Goal: Information Seeking & Learning: Learn about a topic

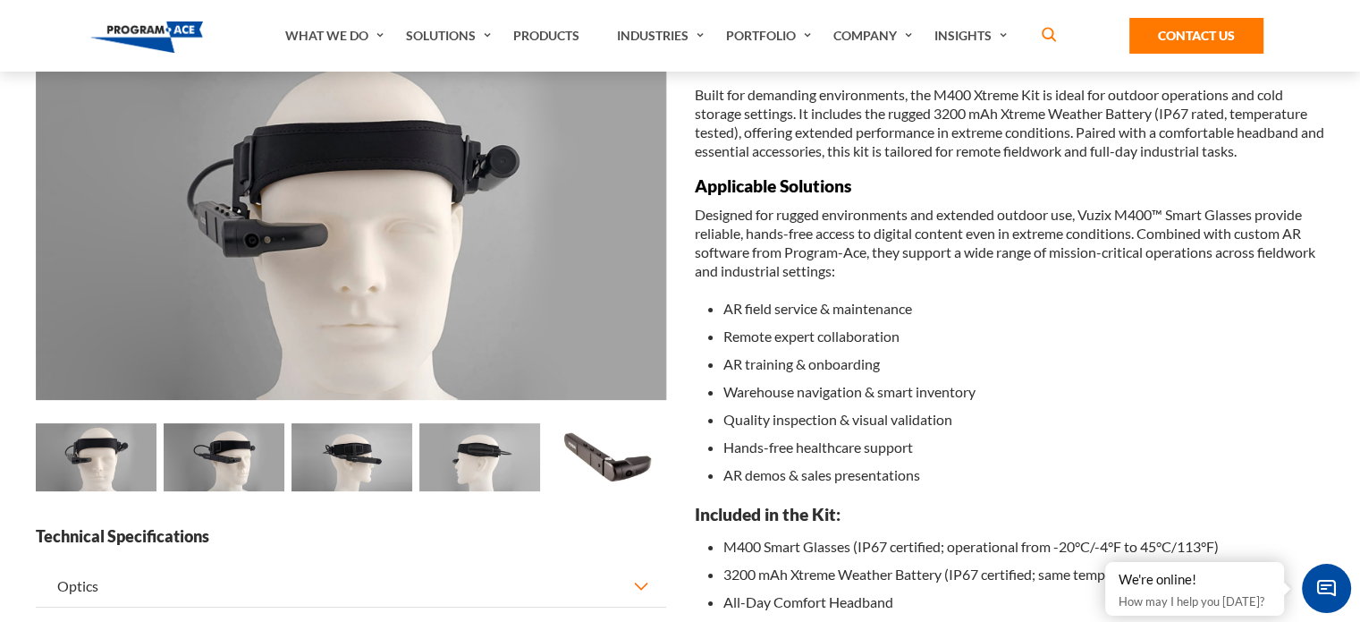
scroll to position [172, 0]
click at [605, 458] on img at bounding box center [607, 456] width 121 height 68
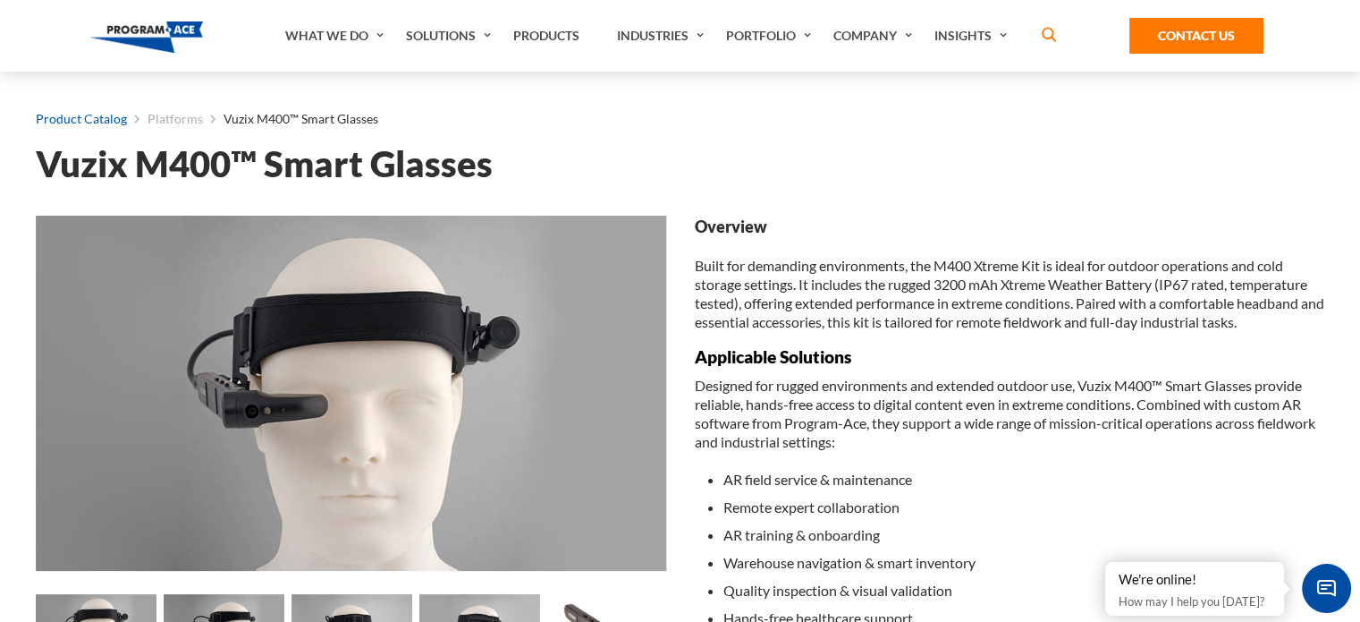
click at [99, 114] on link "Product Catalog" at bounding box center [81, 118] width 91 height 23
click at [172, 114] on link "Platforms" at bounding box center [175, 118] width 55 height 23
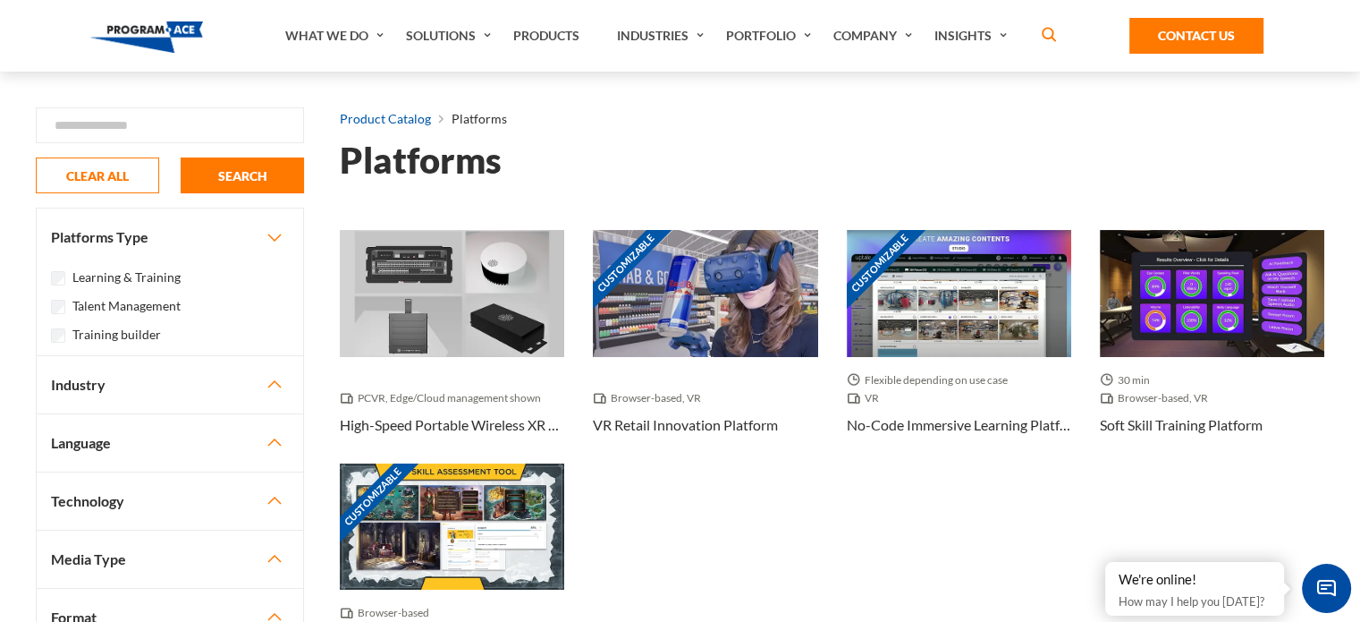
click at [404, 116] on link "Product Catalog" at bounding box center [385, 118] width 91 height 23
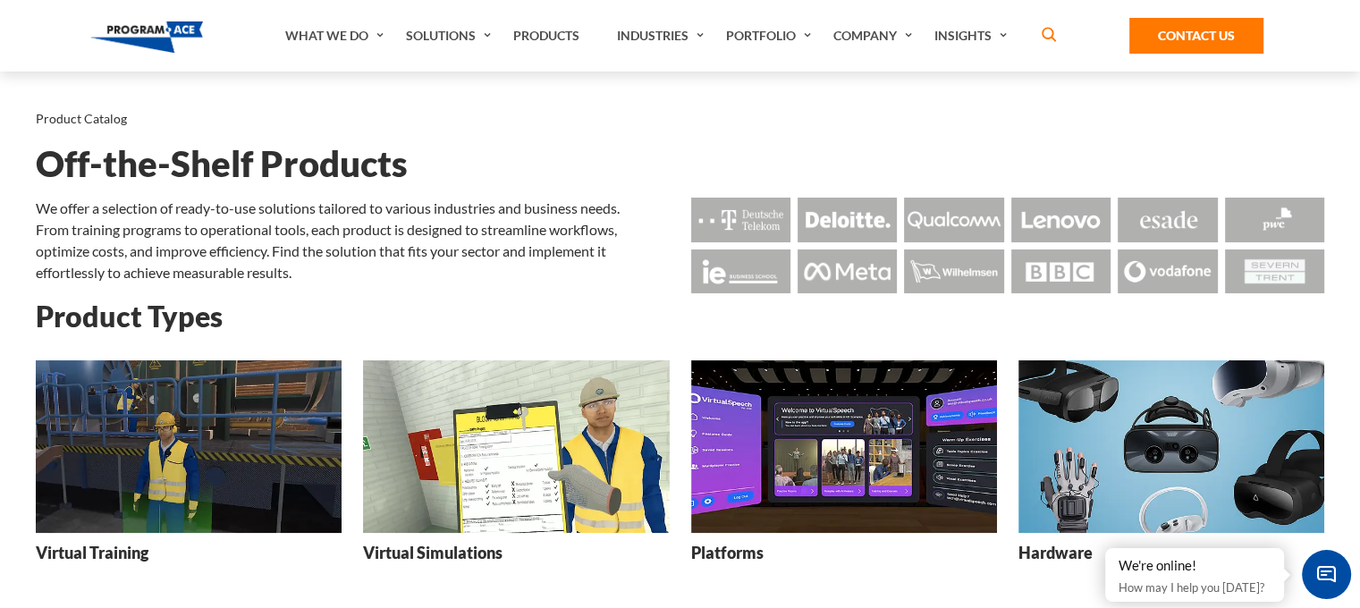
click at [1166, 457] on img at bounding box center [1172, 446] width 306 height 173
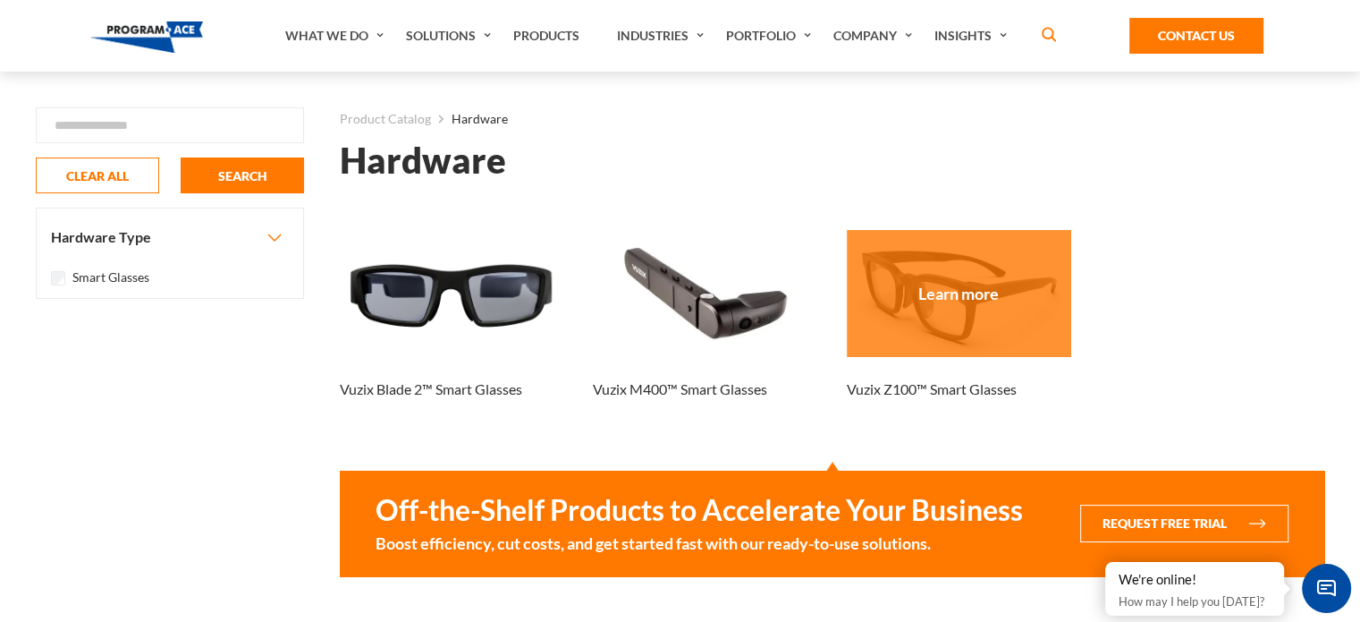
click at [955, 329] on div at bounding box center [959, 293] width 224 height 126
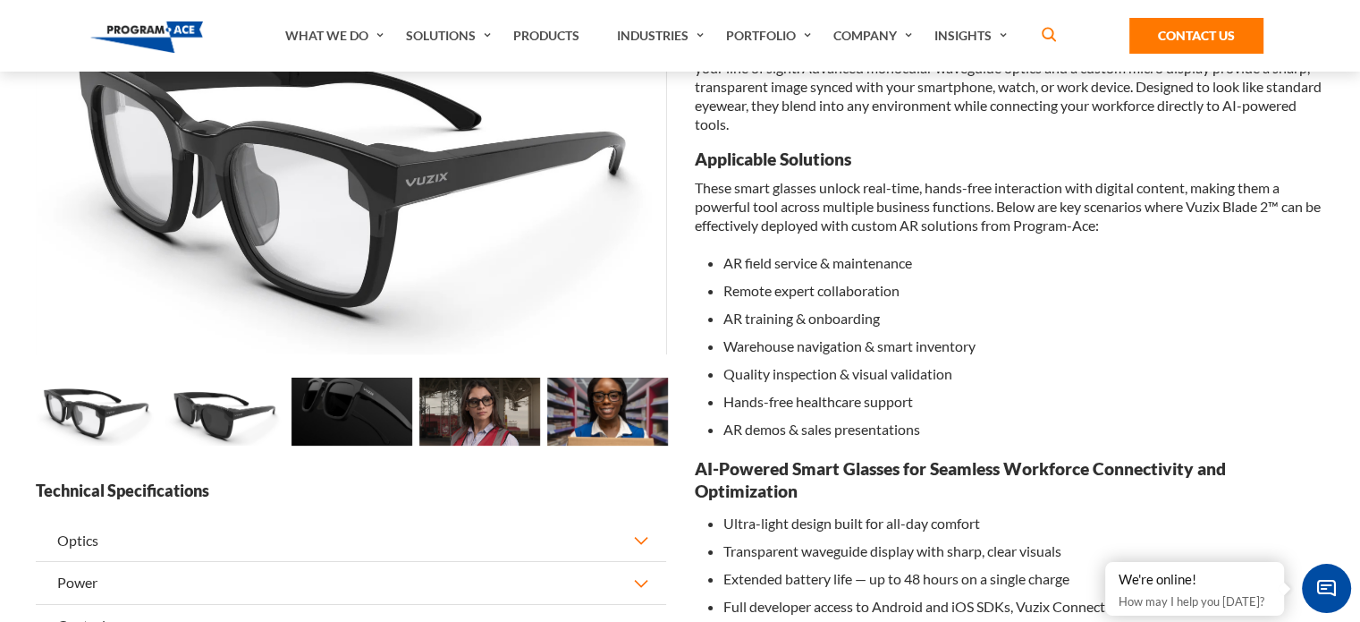
scroll to position [217, 0]
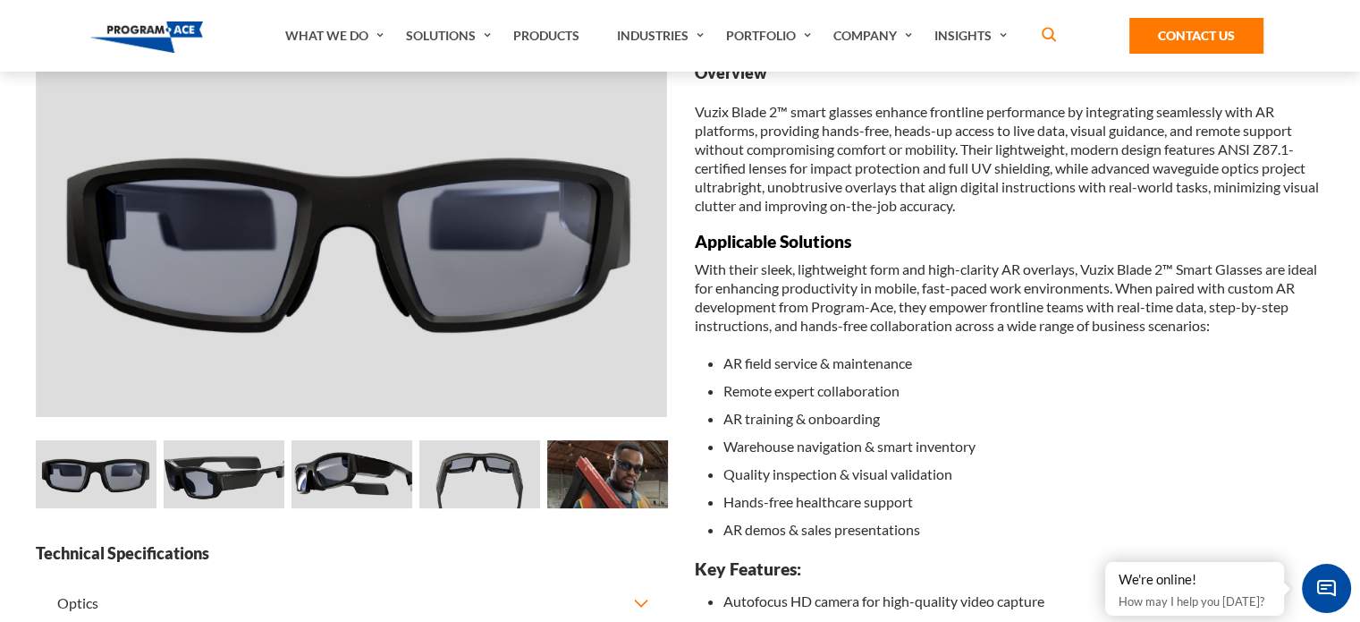
scroll to position [156, 0]
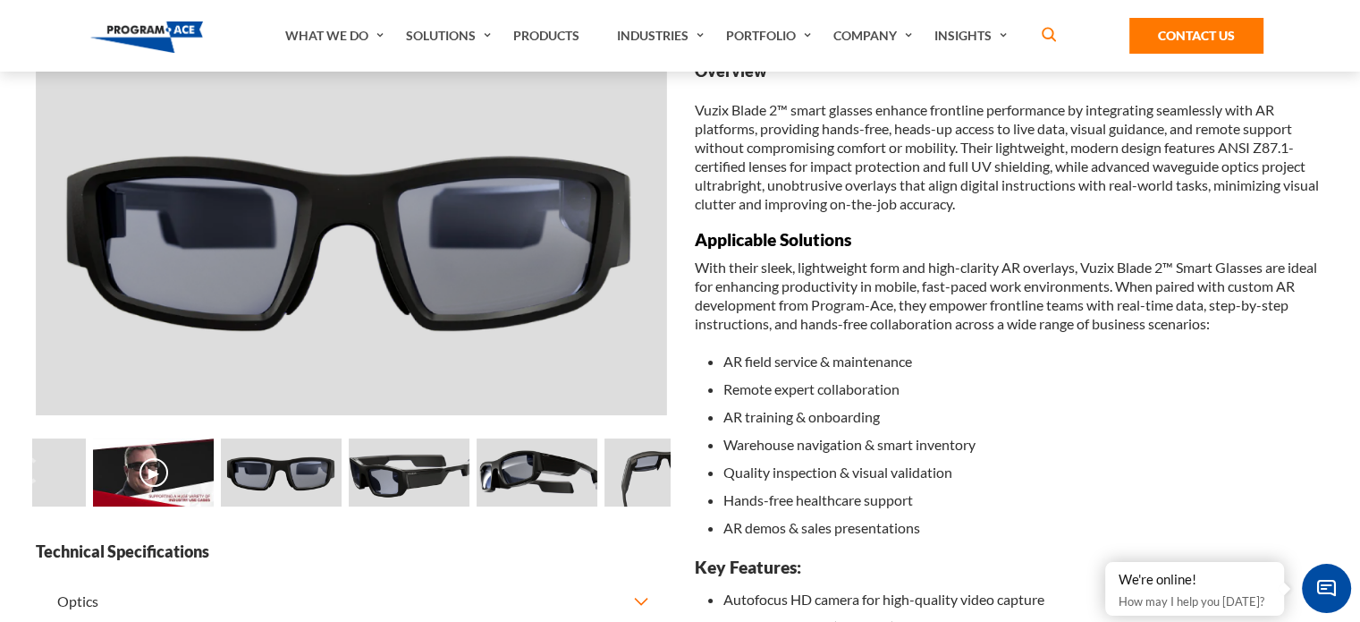
drag, startPoint x: 215, startPoint y: 470, endPoint x: 400, endPoint y: 466, distance: 185.2
click at [400, 466] on img at bounding box center [409, 472] width 121 height 68
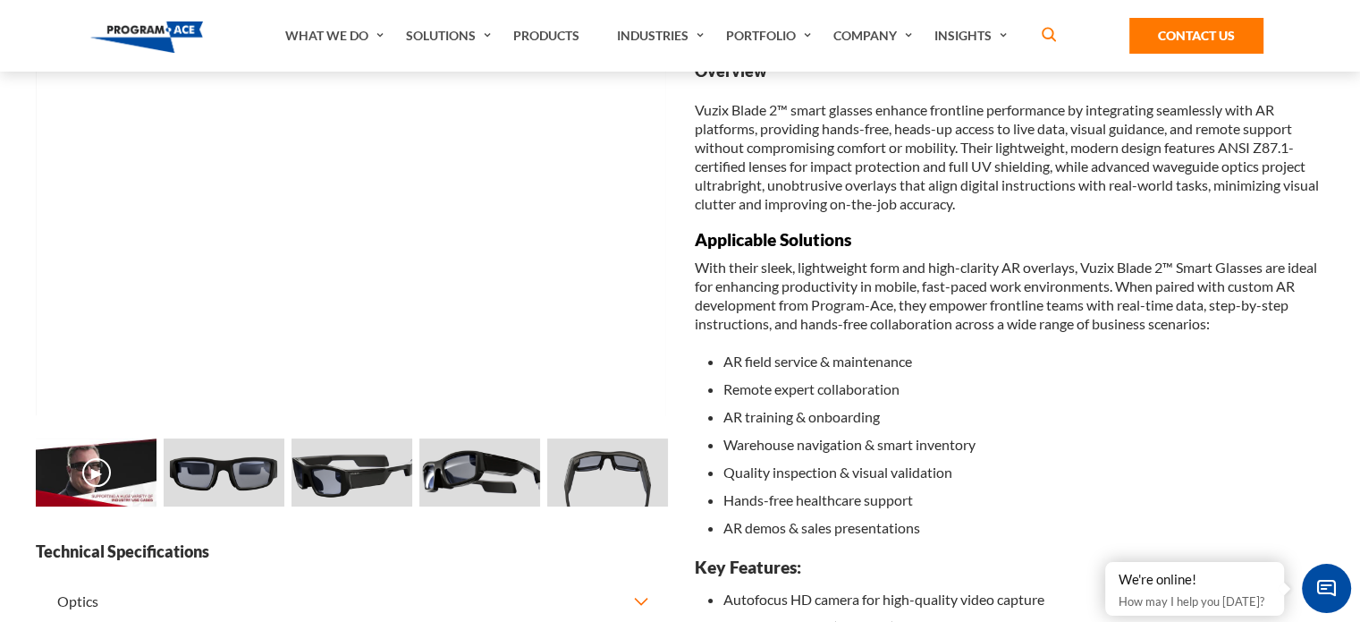
click at [520, 459] on img at bounding box center [479, 472] width 121 height 68
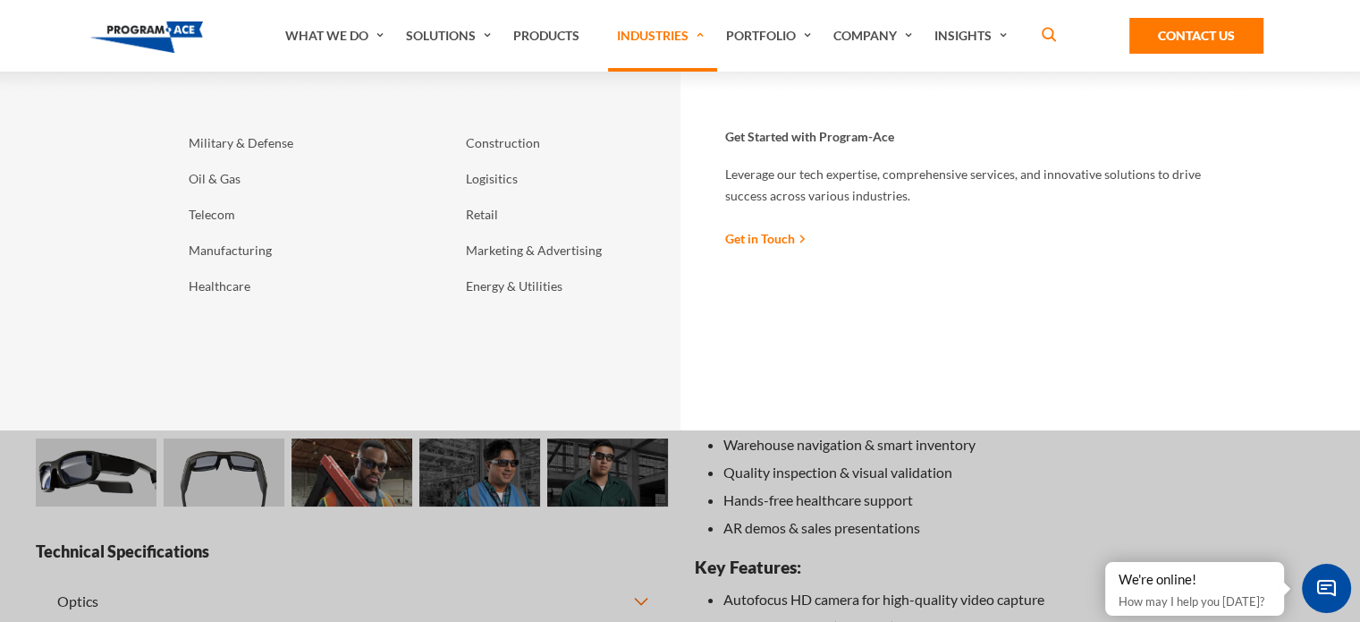
scroll to position [0, 0]
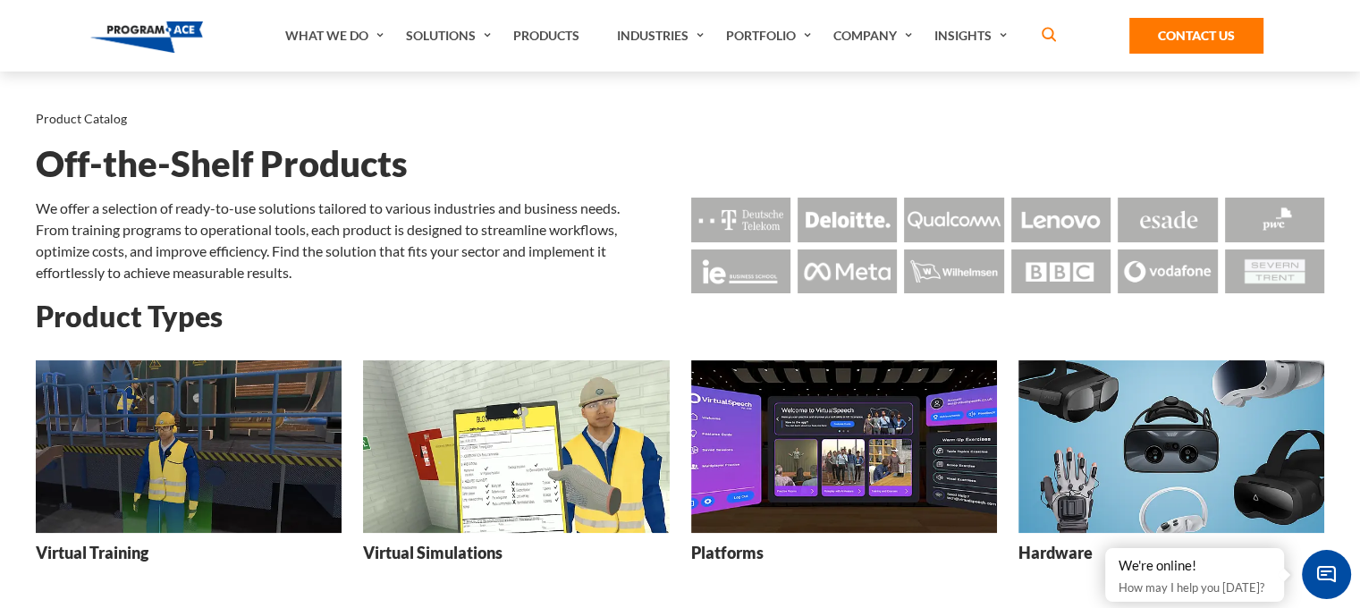
click at [1101, 497] on img at bounding box center [1172, 446] width 306 height 173
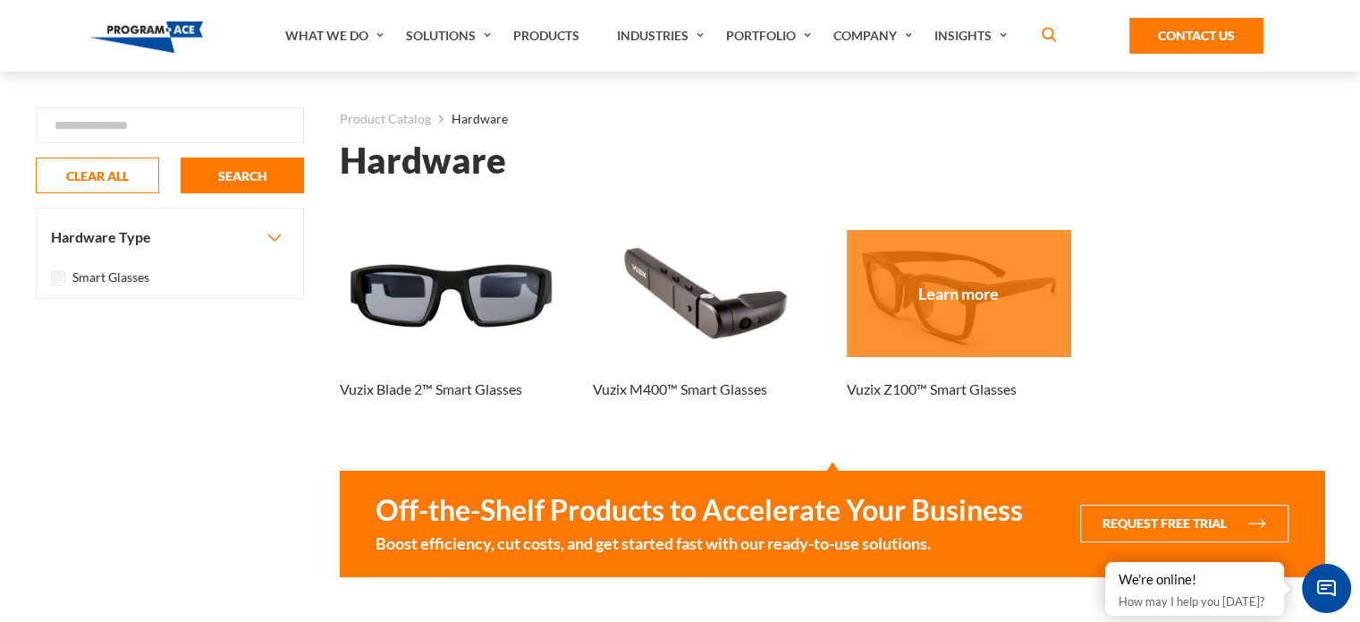
click at [1000, 350] on div at bounding box center [959, 293] width 224 height 126
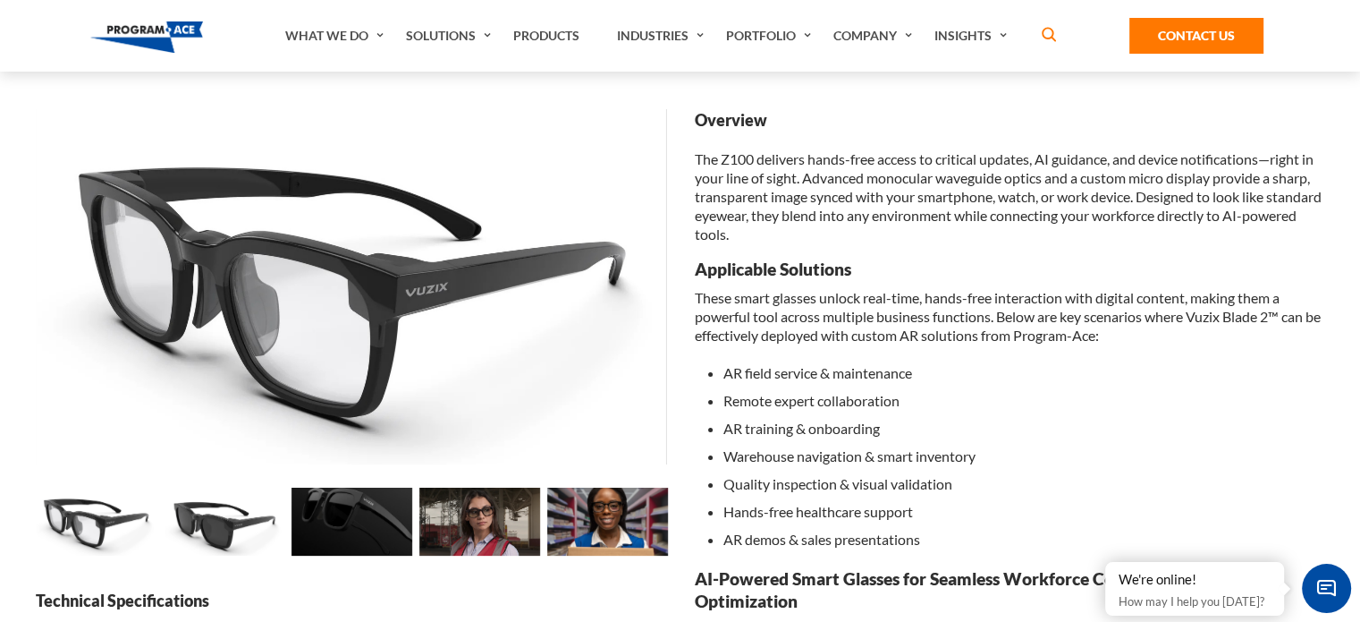
scroll to position [161, 0]
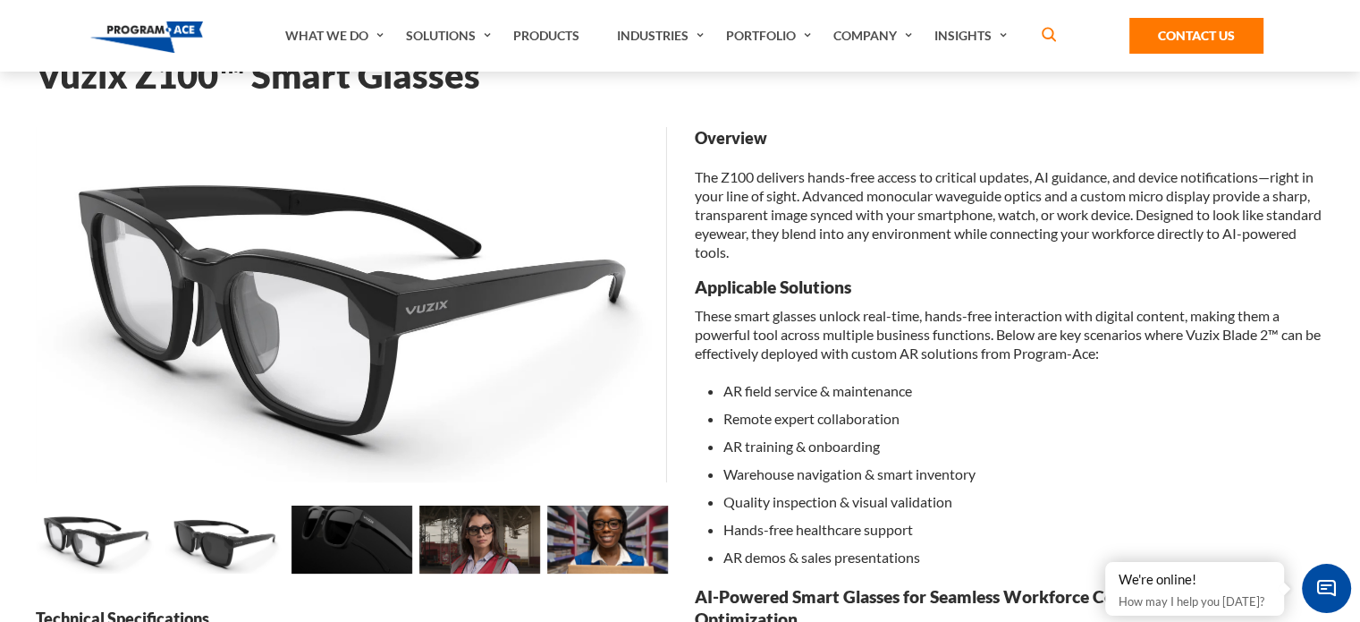
scroll to position [88, 0]
